Goal: Find specific page/section: Find specific page/section

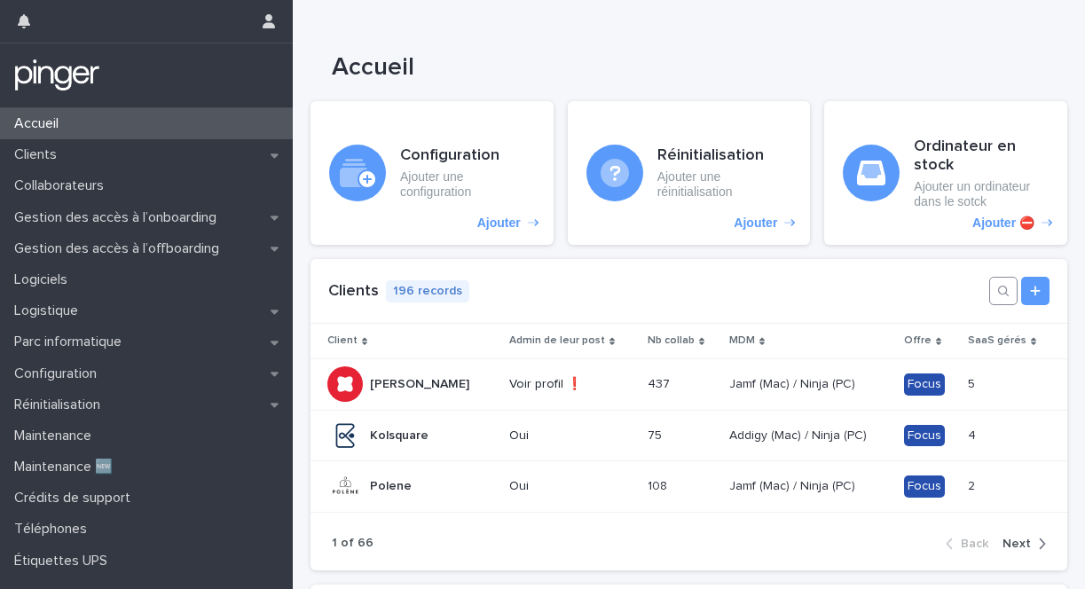
click at [999, 294] on icon "button" at bounding box center [1003, 291] width 14 height 14
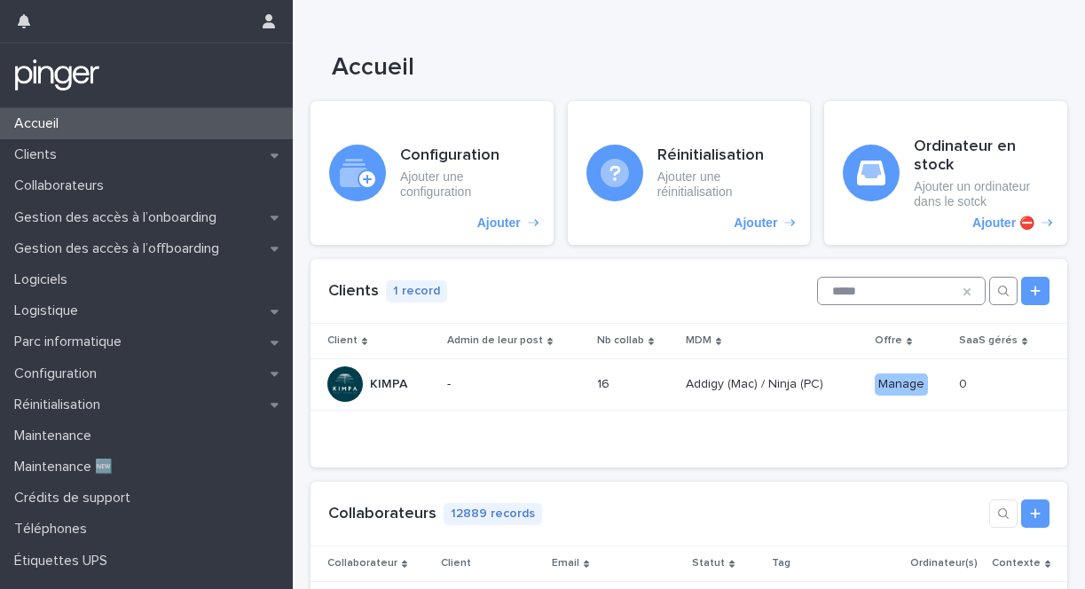
type input "*****"
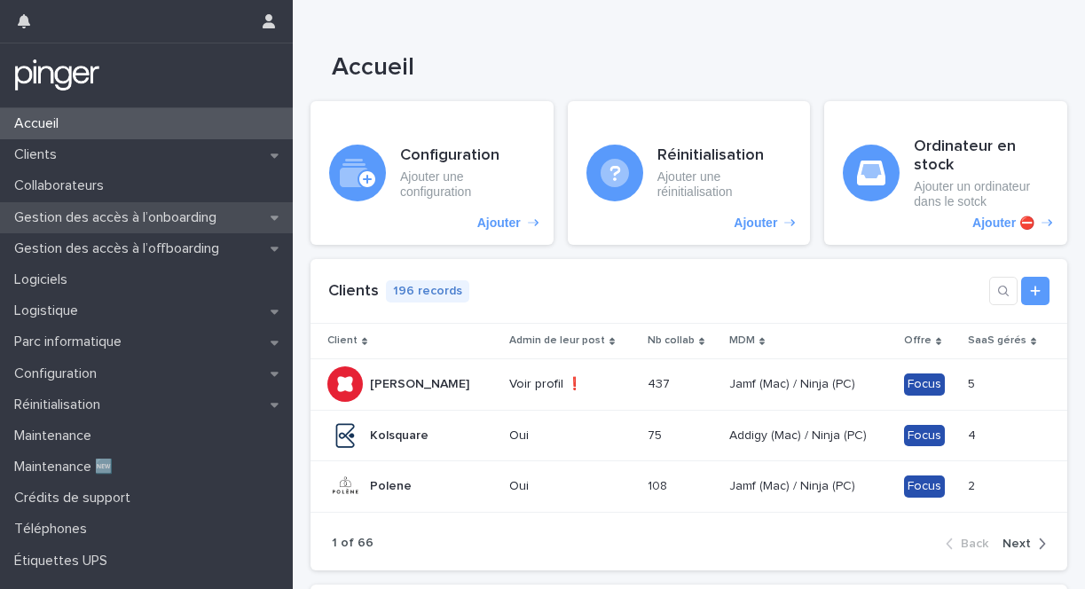
click at [114, 227] on div "Gestion des accès à l’onboarding" at bounding box center [146, 217] width 293 height 31
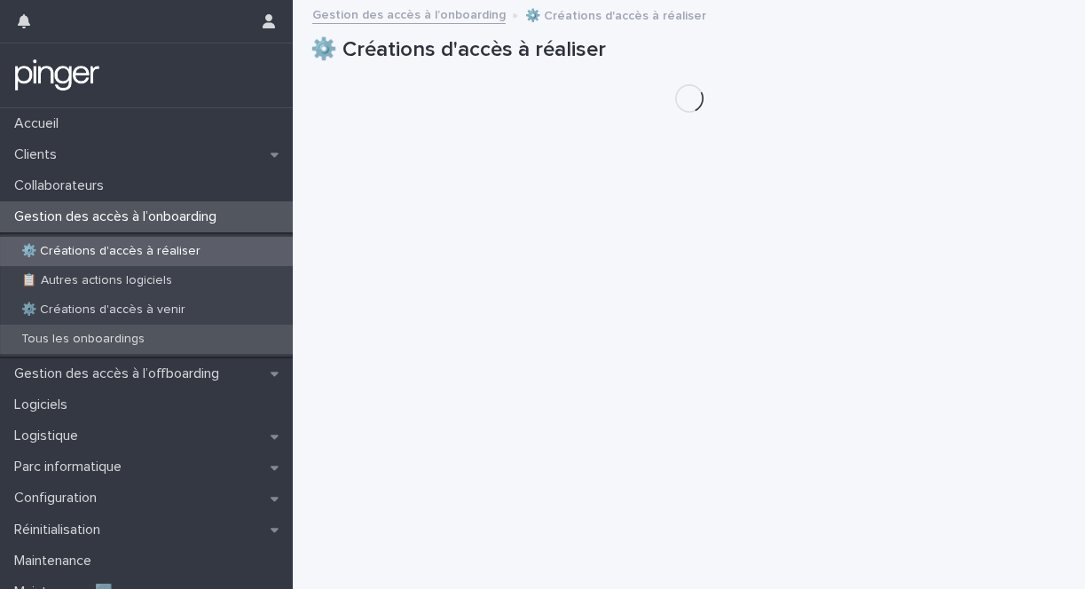
click at [93, 346] on p "Tous les onboardings" at bounding box center [83, 339] width 152 height 15
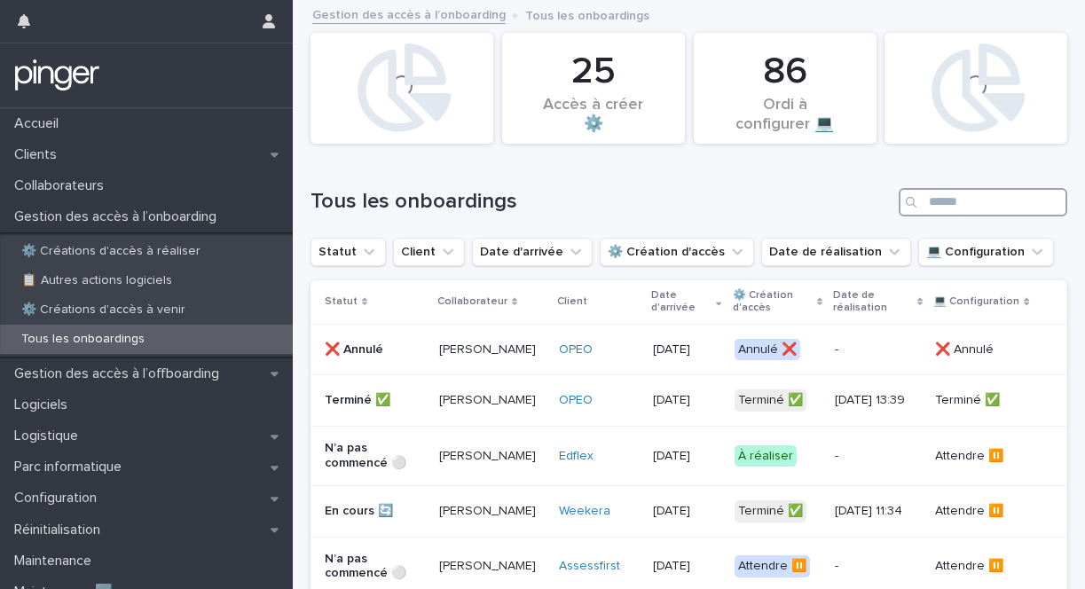
click at [951, 196] on input "Search" at bounding box center [982, 202] width 168 height 28
type input "******"
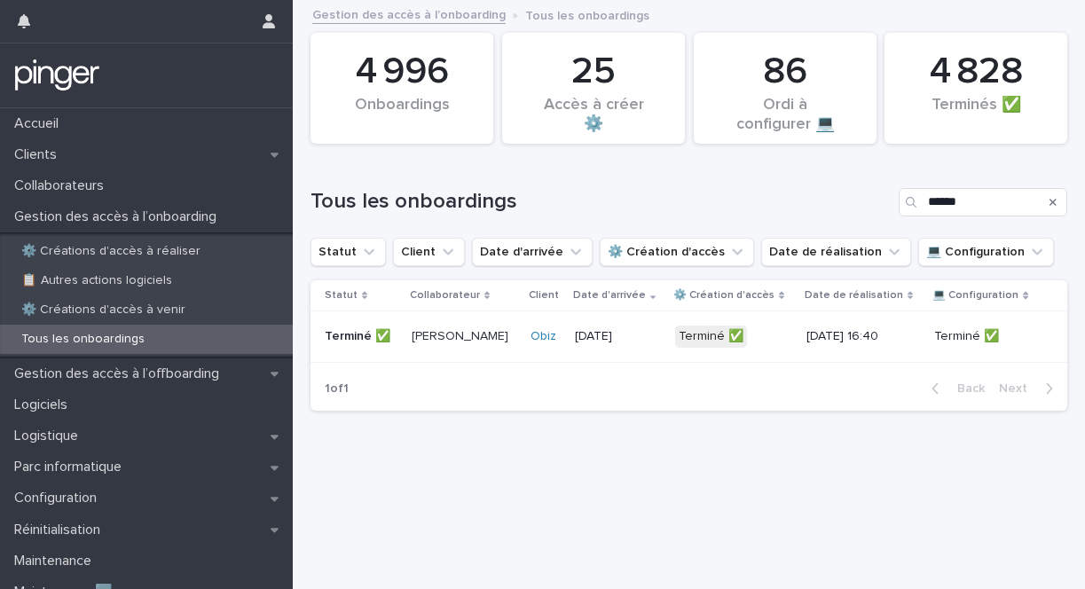
click at [393, 342] on p "Terminé ✅" at bounding box center [361, 336] width 73 height 15
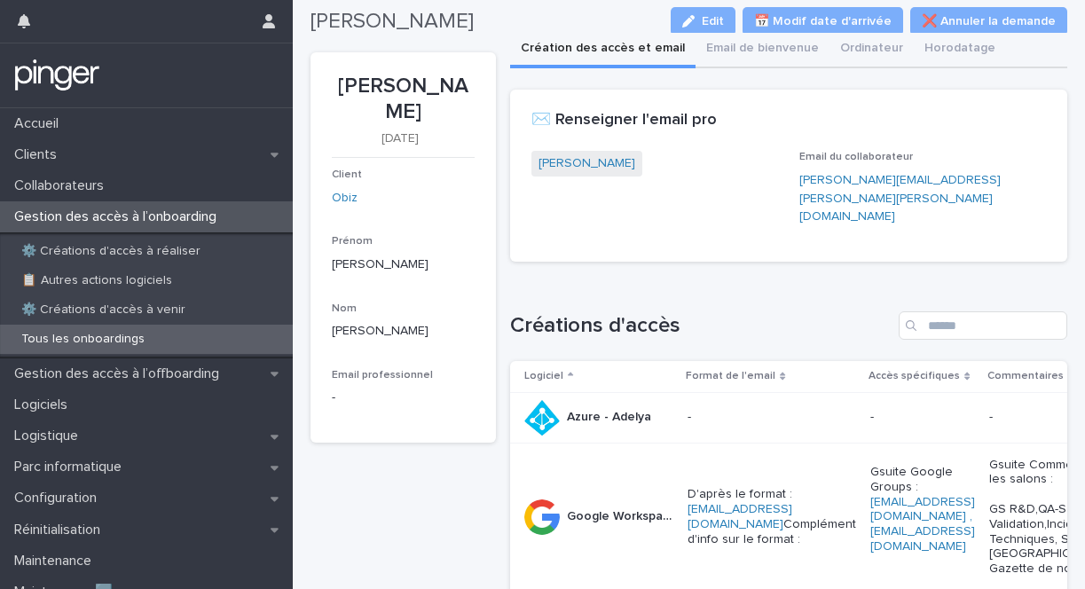
scroll to position [4, 0]
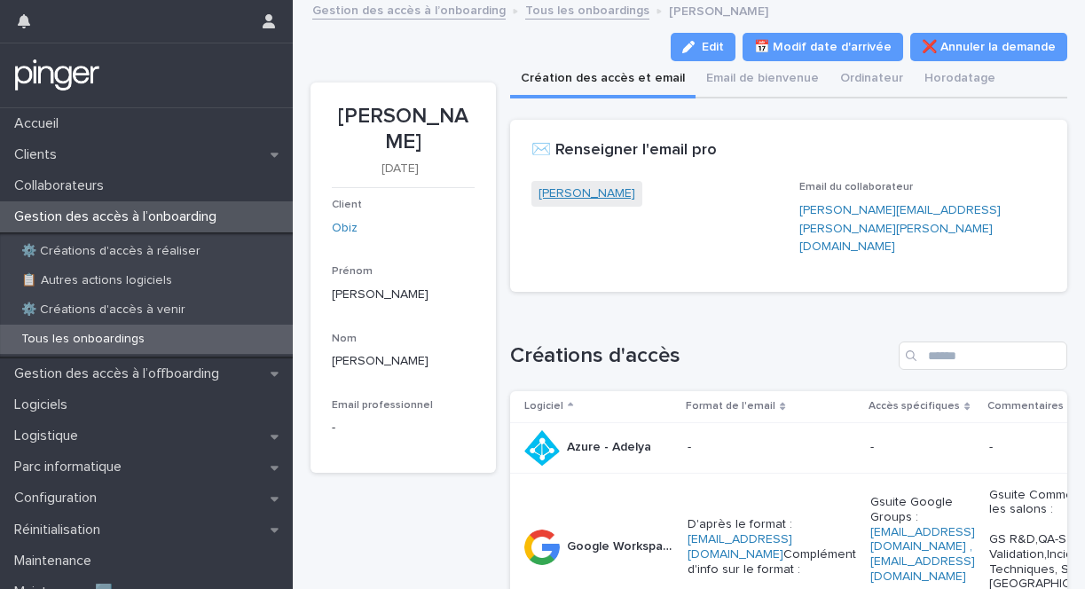
click at [575, 191] on link "Nicolas Ellena" at bounding box center [586, 193] width 97 height 19
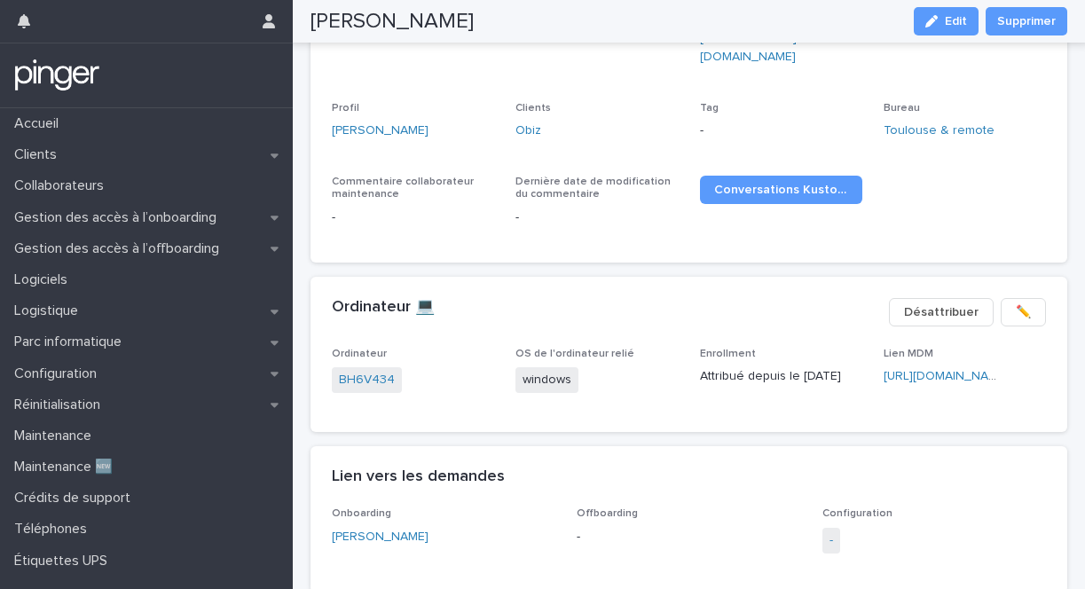
scroll to position [294, 0]
click at [377, 372] on link "BH6V434" at bounding box center [367, 381] width 56 height 19
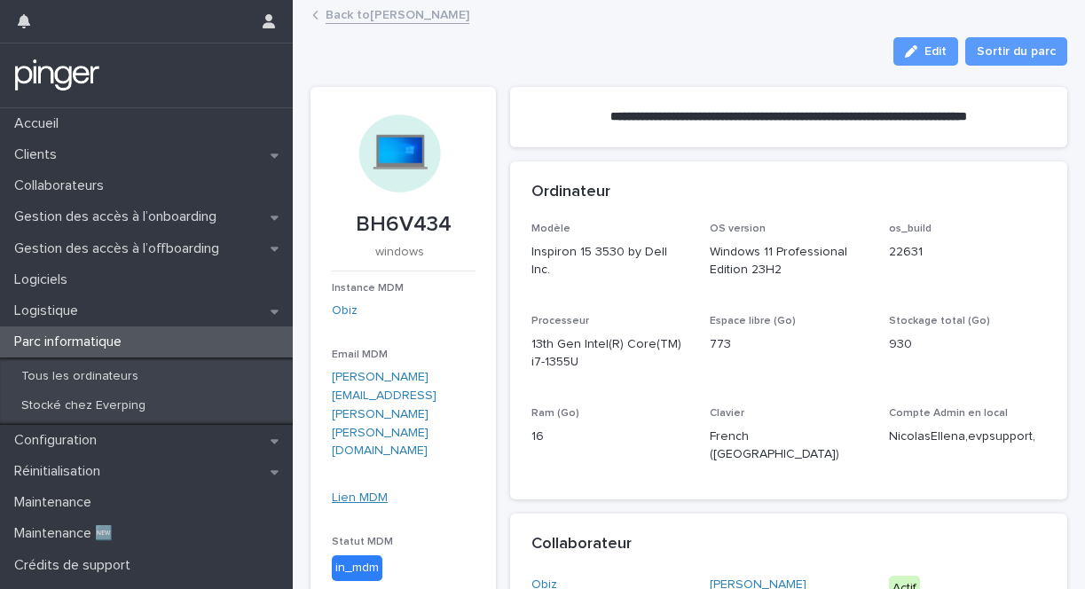
click at [372, 491] on link "Lien MDM" at bounding box center [360, 497] width 56 height 12
